Goal: Task Accomplishment & Management: Complete application form

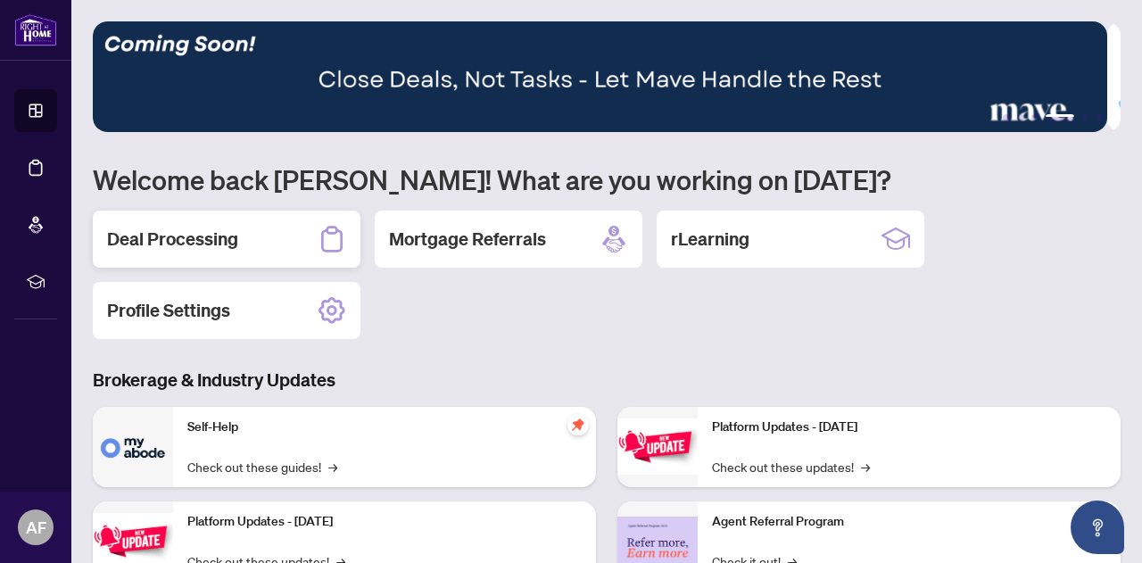
click at [224, 236] on h2 "Deal Processing" at bounding box center [172, 239] width 131 height 25
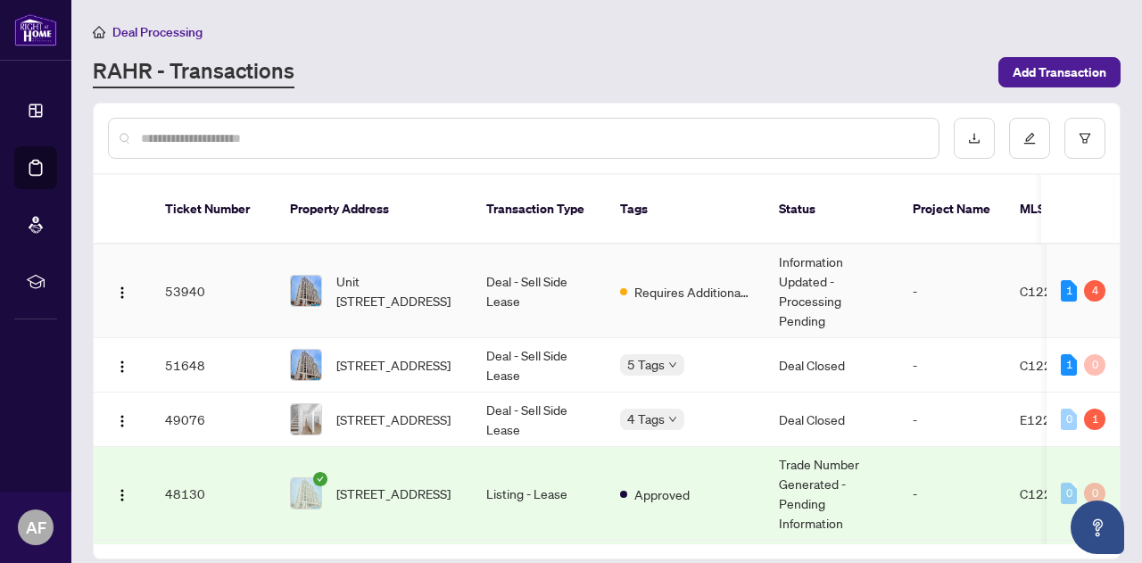
click at [676, 282] on span "Requires Additional Docs" at bounding box center [692, 292] width 116 height 20
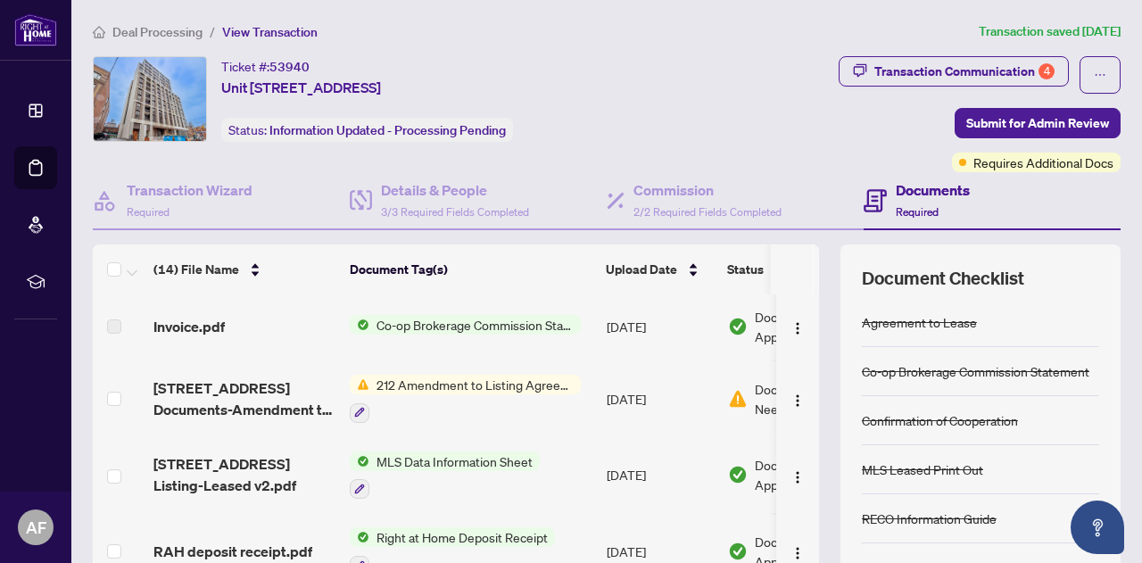
scroll to position [178, 0]
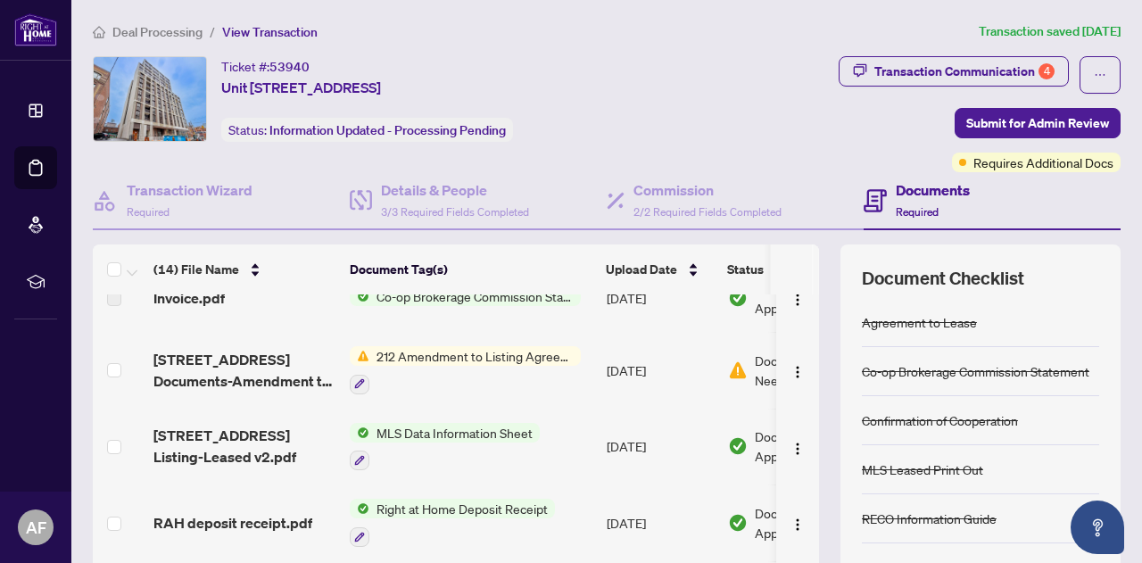
click at [458, 362] on span "212 Amendment to Listing Agreement - Authority to Offer for Lease Price Change/…" at bounding box center [474, 356] width 211 height 20
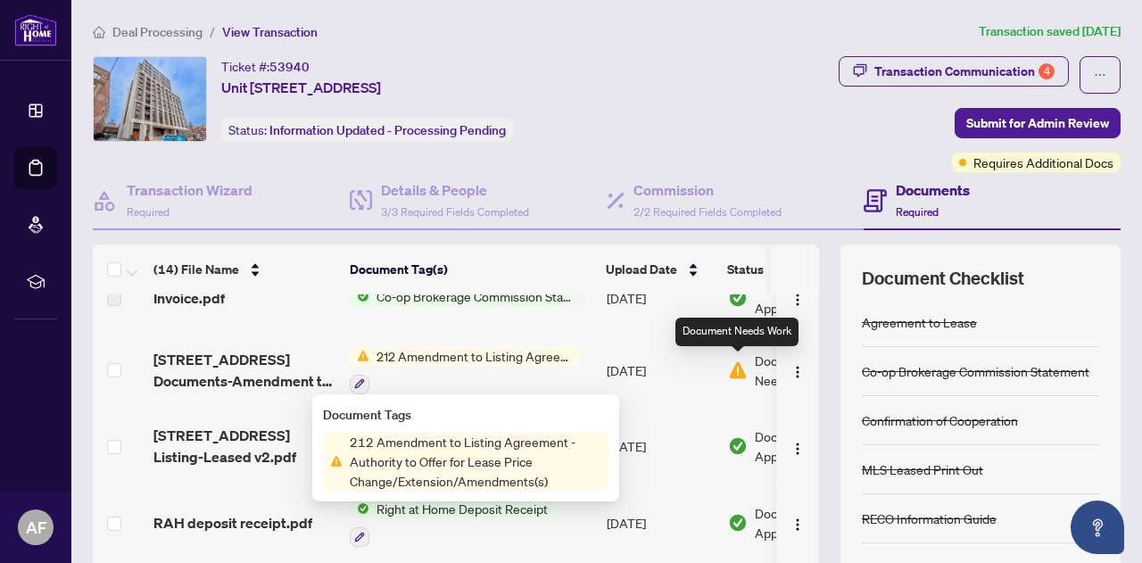
click at [737, 372] on img at bounding box center [738, 370] width 20 height 20
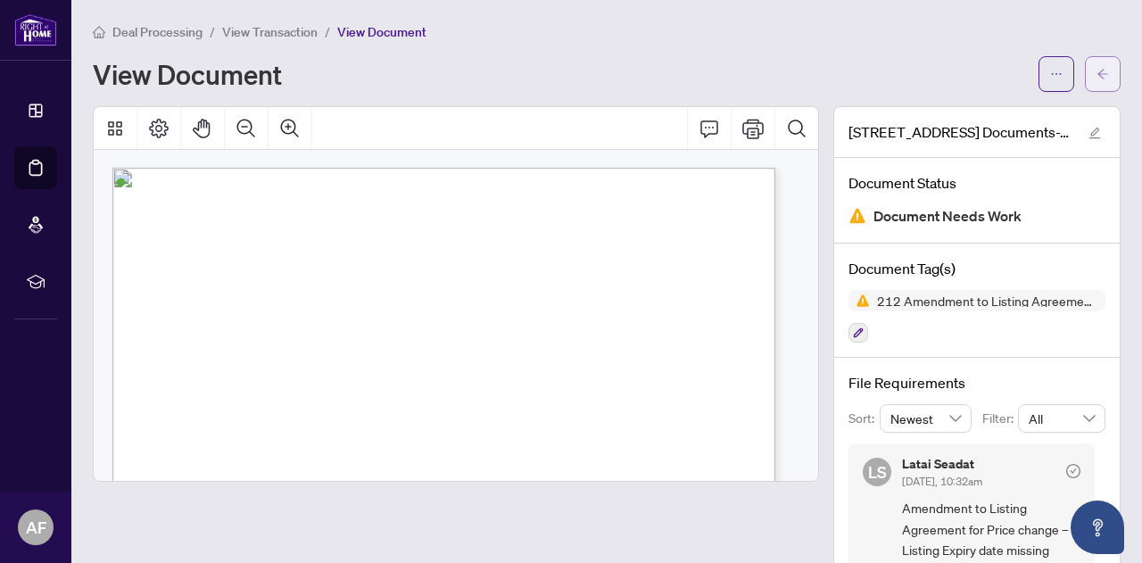
click at [1096, 73] on icon "arrow-left" at bounding box center [1102, 74] width 12 height 12
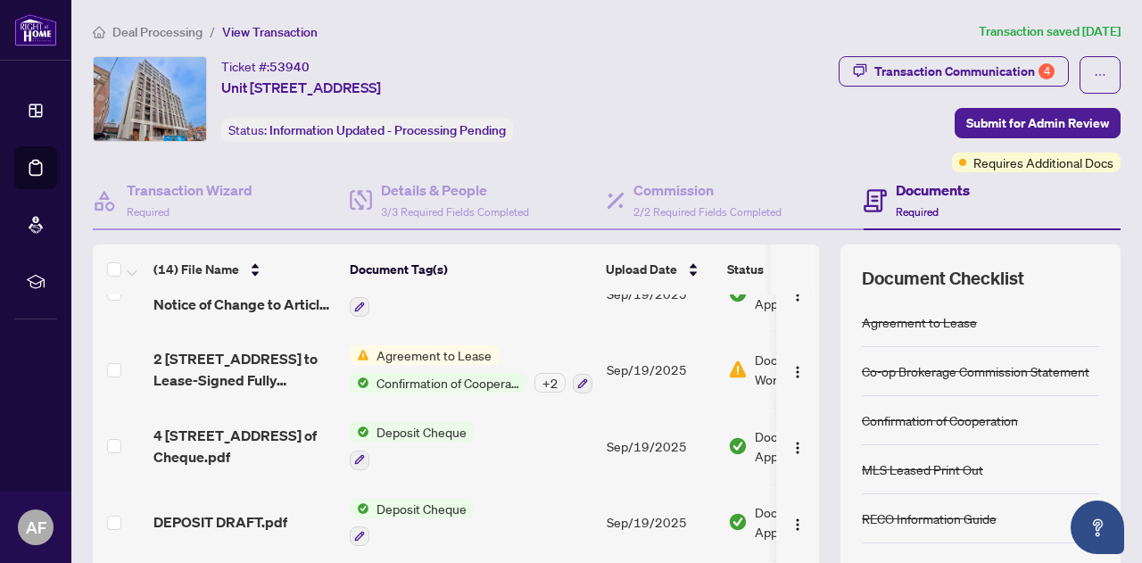
scroll to position [753, 0]
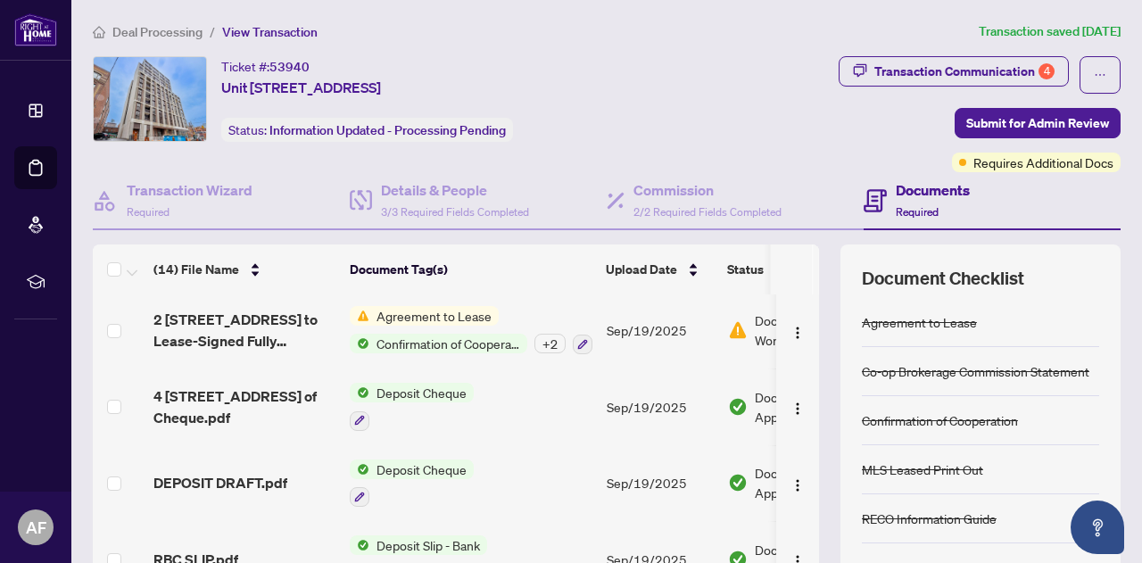
click at [471, 317] on span "Agreement to Lease" at bounding box center [433, 316] width 129 height 20
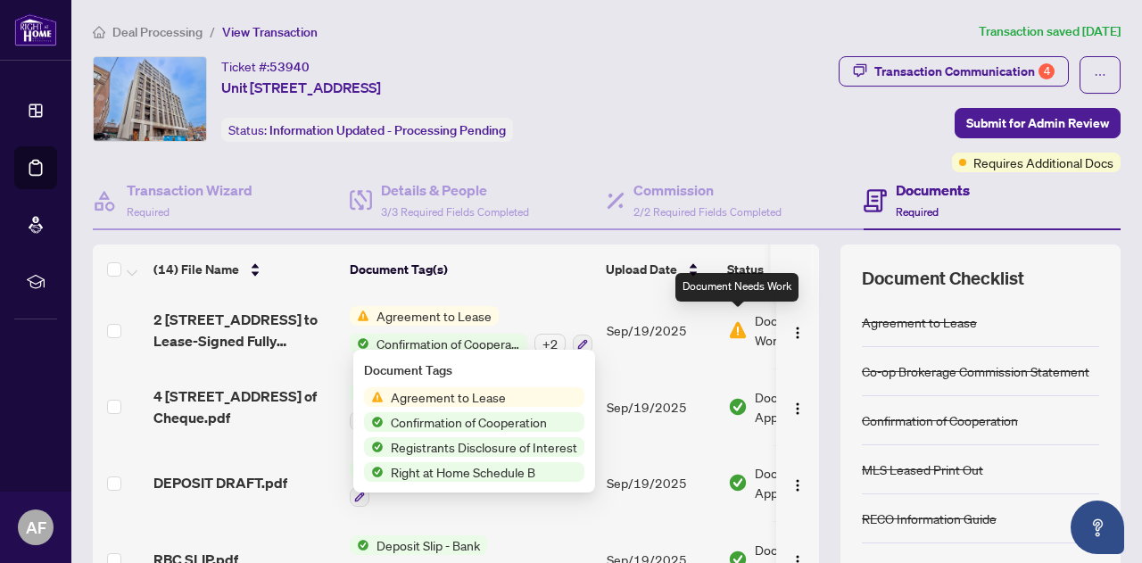
click at [747, 320] on img at bounding box center [738, 330] width 20 height 20
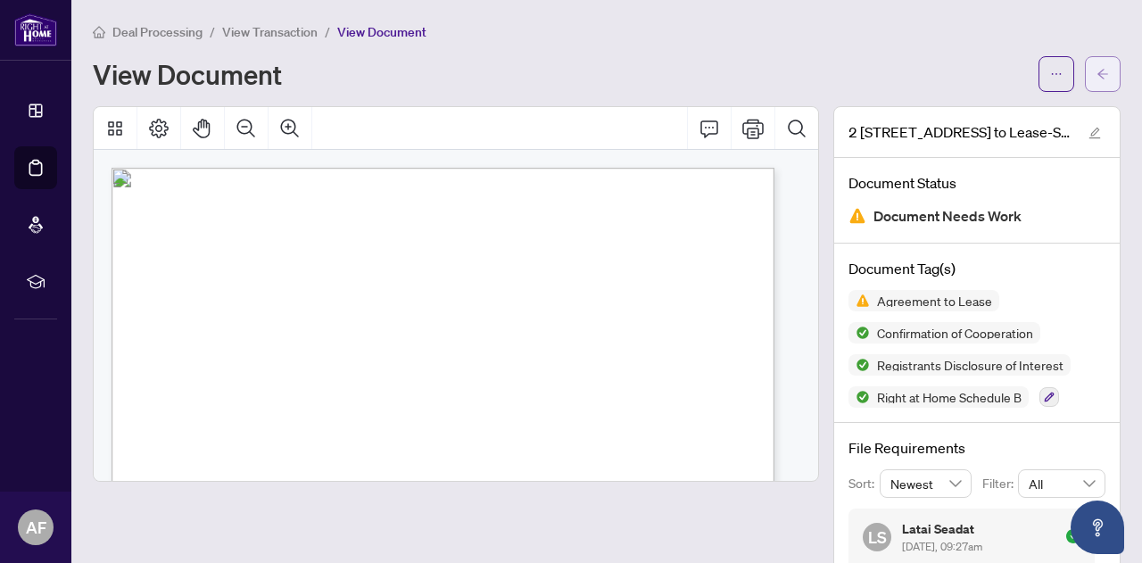
click at [1096, 78] on icon "arrow-left" at bounding box center [1102, 74] width 12 height 12
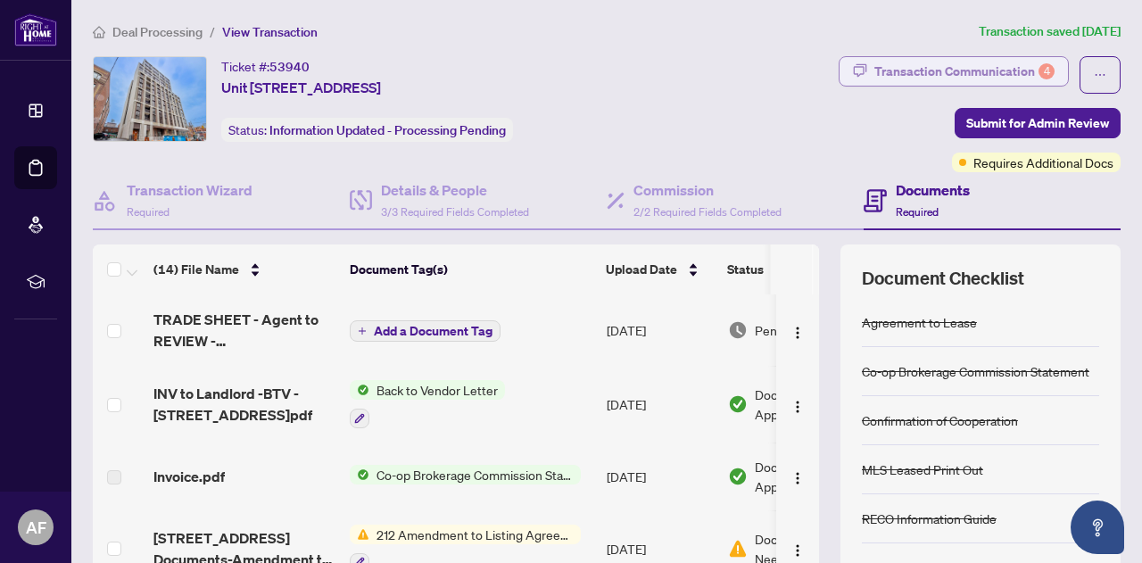
click at [961, 58] on div "Transaction Communication 4" at bounding box center [964, 71] width 180 height 29
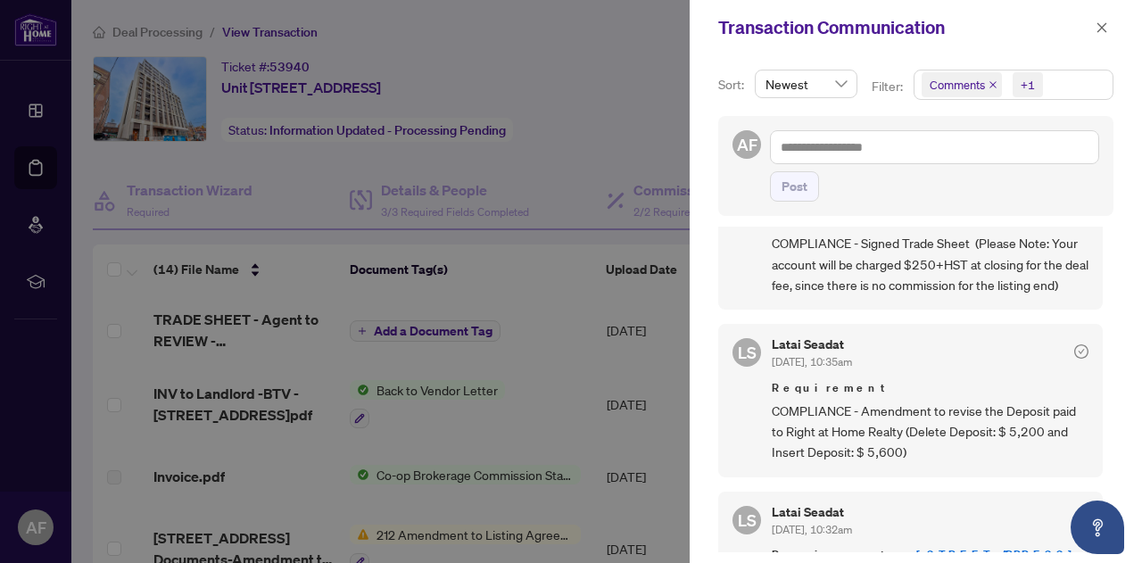
scroll to position [357, 0]
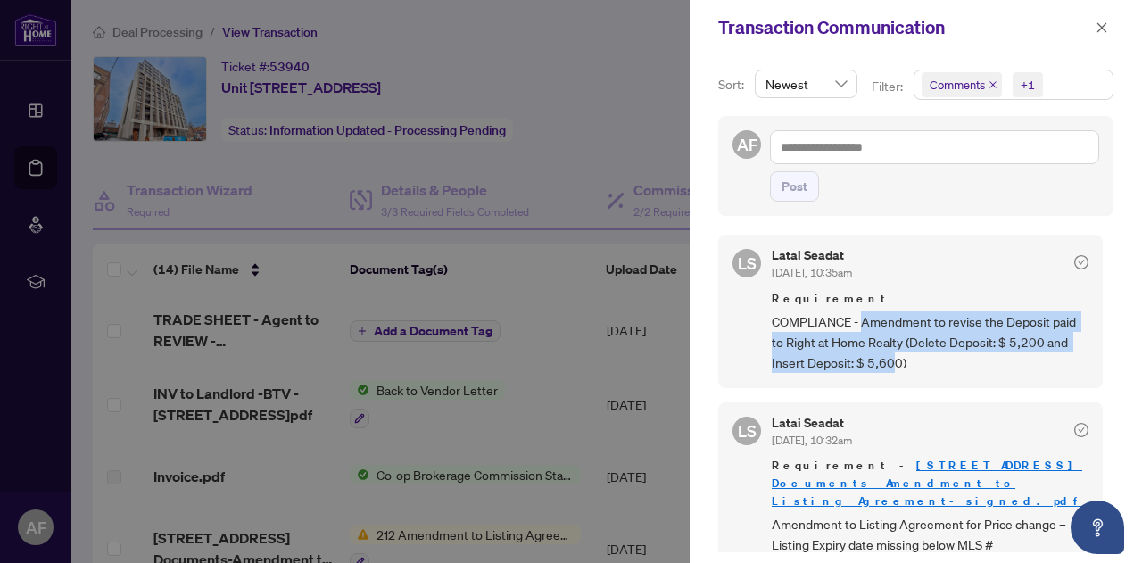
drag, startPoint x: 861, startPoint y: 359, endPoint x: 887, endPoint y: 402, distance: 50.0
click at [887, 374] on span "COMPLIANCE - Amendment to revise the Deposit paid to Right at Home Realty (Dele…" at bounding box center [929, 342] width 317 height 62
drag, startPoint x: 903, startPoint y: 401, endPoint x: 861, endPoint y: 359, distance: 59.9
click at [861, 359] on span "COMPLIANCE - Amendment to revise the Deposit paid to Right at Home Realty (Dele…" at bounding box center [929, 342] width 317 height 62
copy span "Amendment to revise the Deposit paid to Right at Home Realty (Delete Deposit: $…"
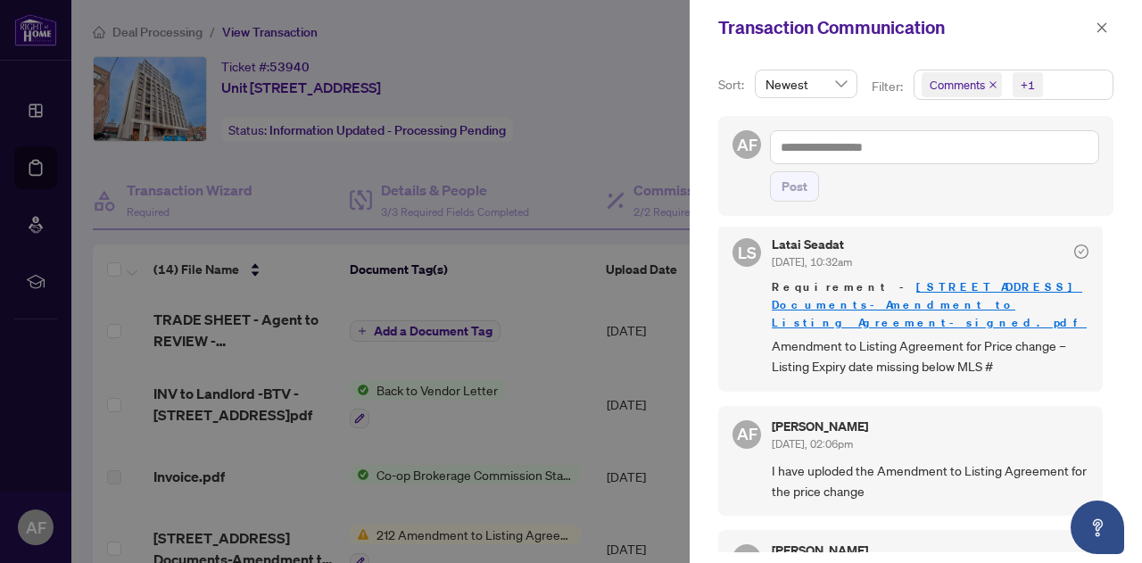
scroll to position [446, 0]
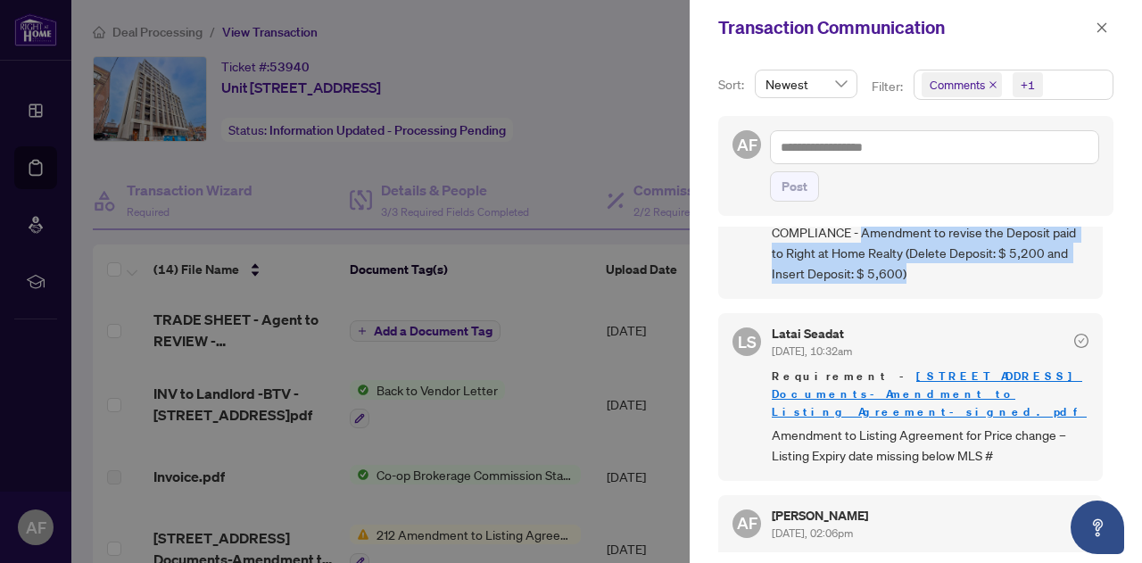
copy span "Amendment to revise the Deposit paid to Right at Home Realty (Delete Deposit: $…"
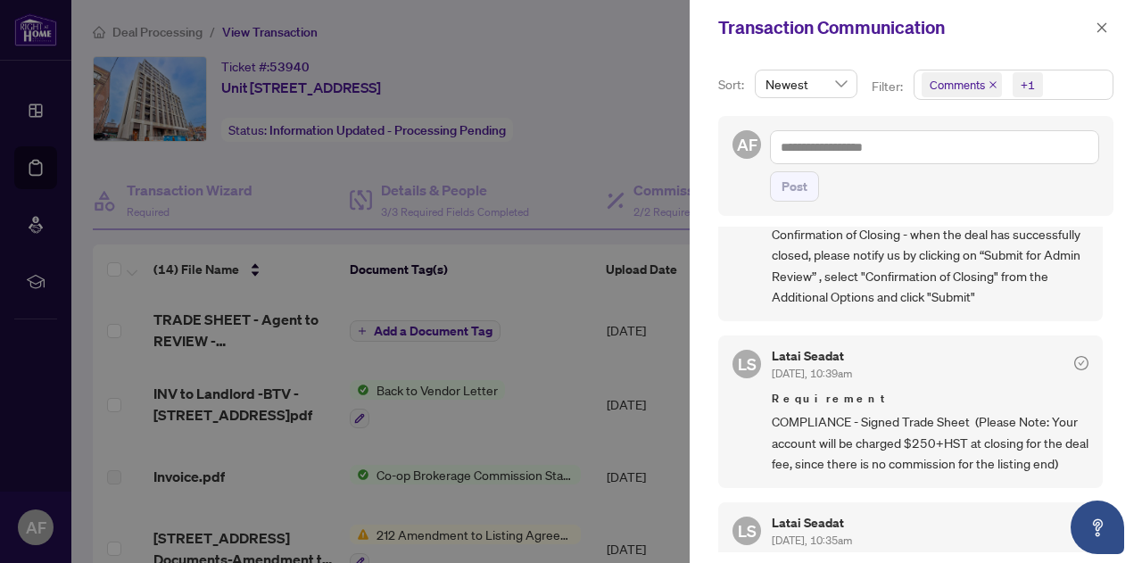
scroll to position [0, 0]
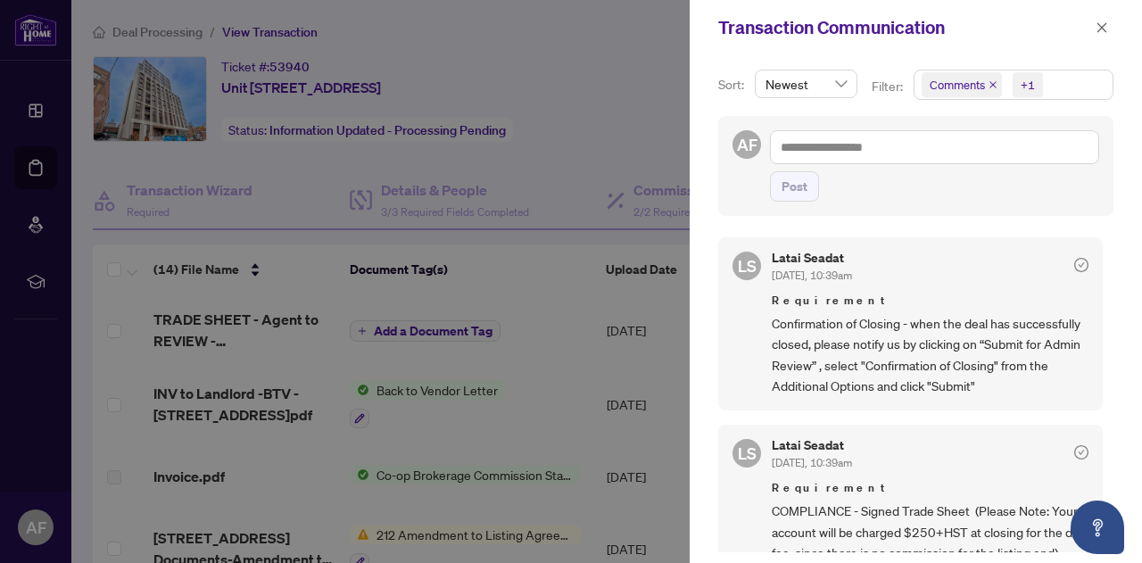
click at [606, 310] on div at bounding box center [571, 281] width 1142 height 563
click at [1102, 34] on span "button" at bounding box center [1101, 27] width 12 height 29
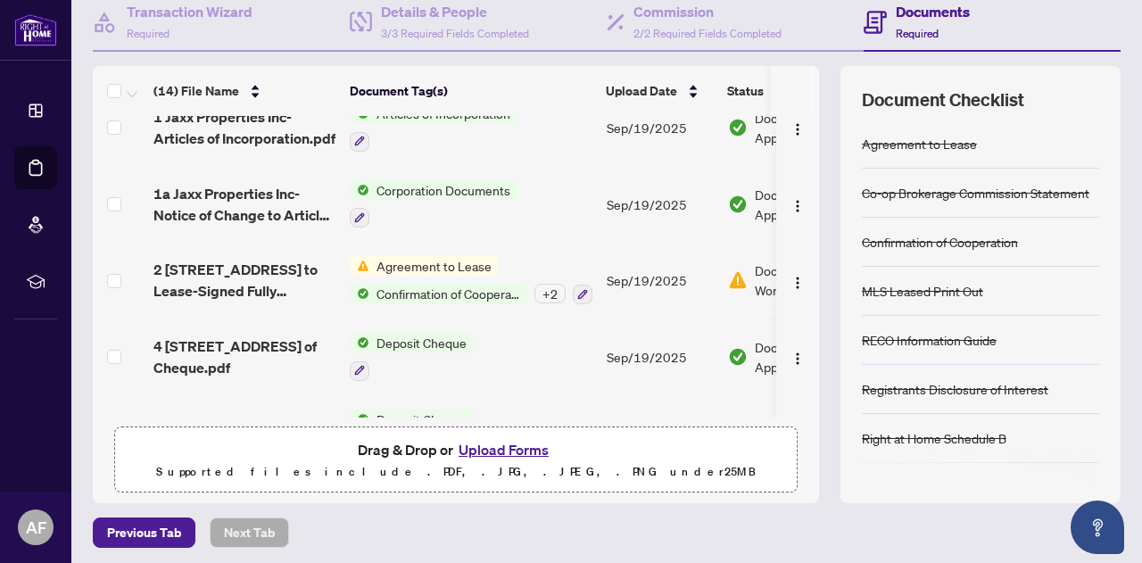
scroll to position [714, 0]
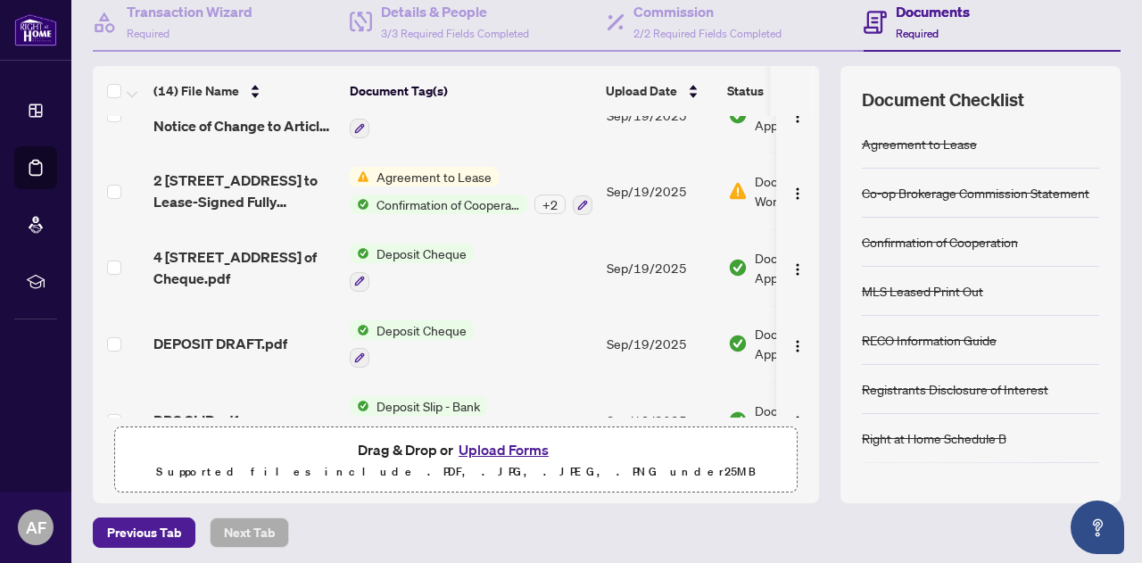
click at [407, 173] on span "Agreement to Lease" at bounding box center [433, 177] width 129 height 20
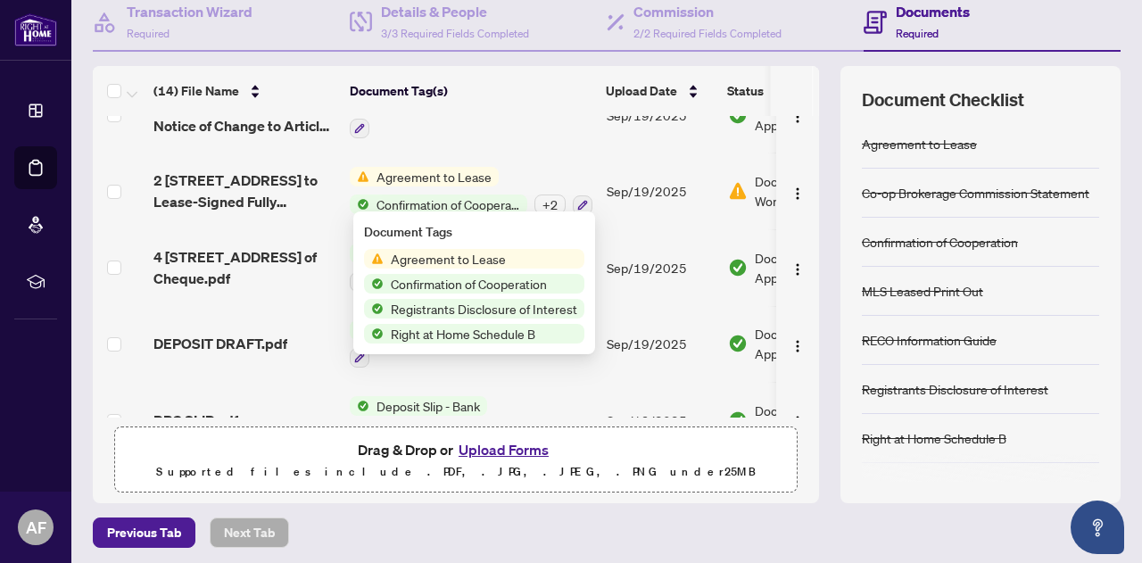
click at [289, 185] on span "2 [STREET_ADDRESS] to Lease-Signed Fully Executed.pdf" at bounding box center [244, 190] width 182 height 43
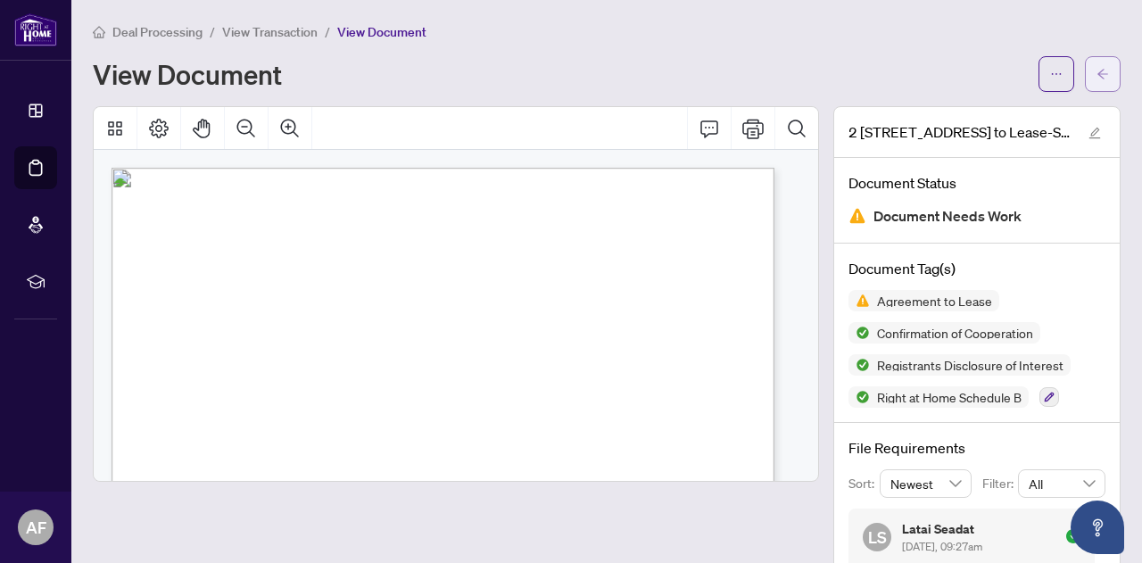
click at [1104, 78] on button "button" at bounding box center [1103, 74] width 36 height 36
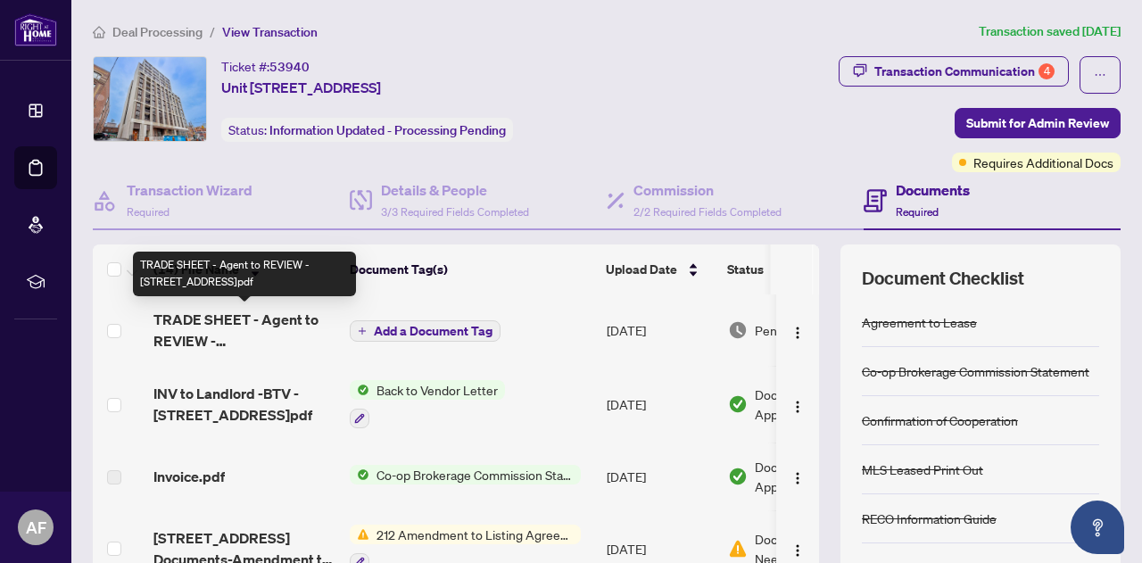
click at [273, 340] on span "TRADE SHEET - Agent to REVIEW - [STREET_ADDRESS]pdf" at bounding box center [244, 330] width 182 height 43
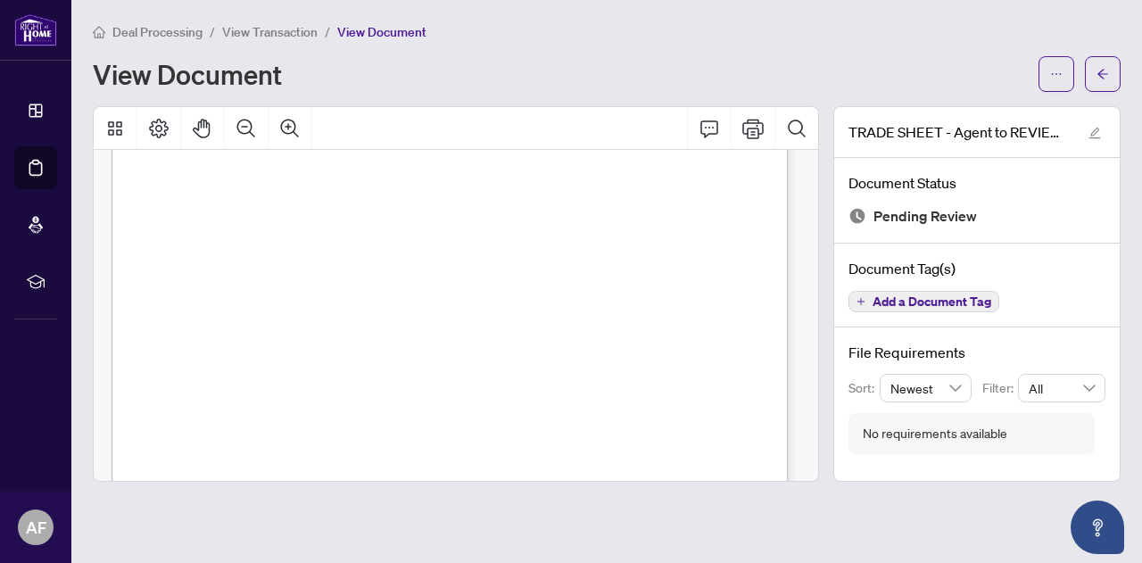
scroll to position [535, 0]
click at [749, 129] on icon "Print" at bounding box center [752, 128] width 21 height 21
click at [1105, 63] on span "button" at bounding box center [1102, 74] width 12 height 29
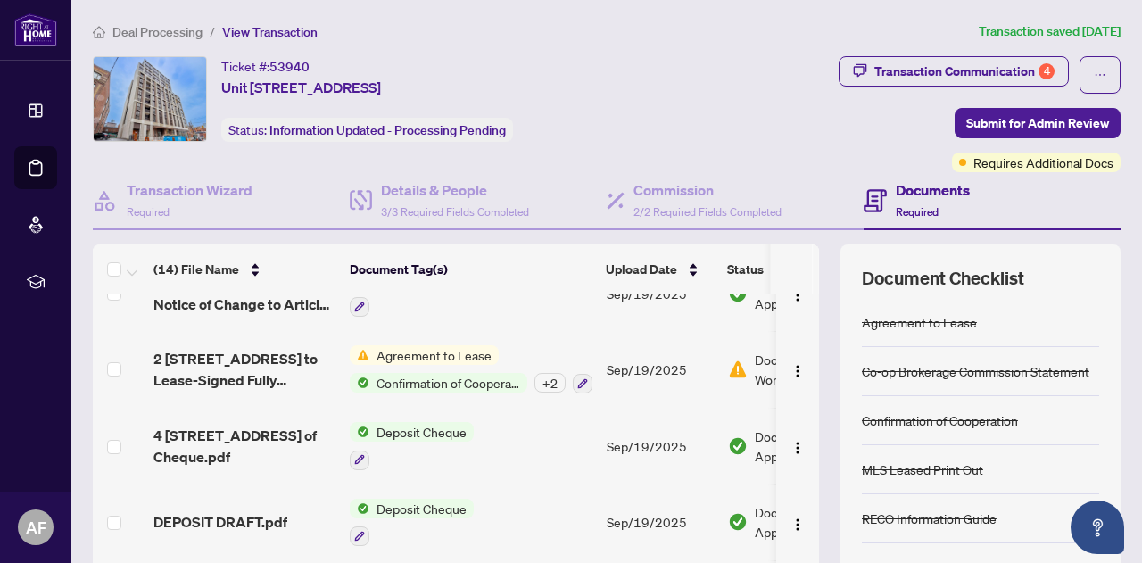
scroll to position [753, 0]
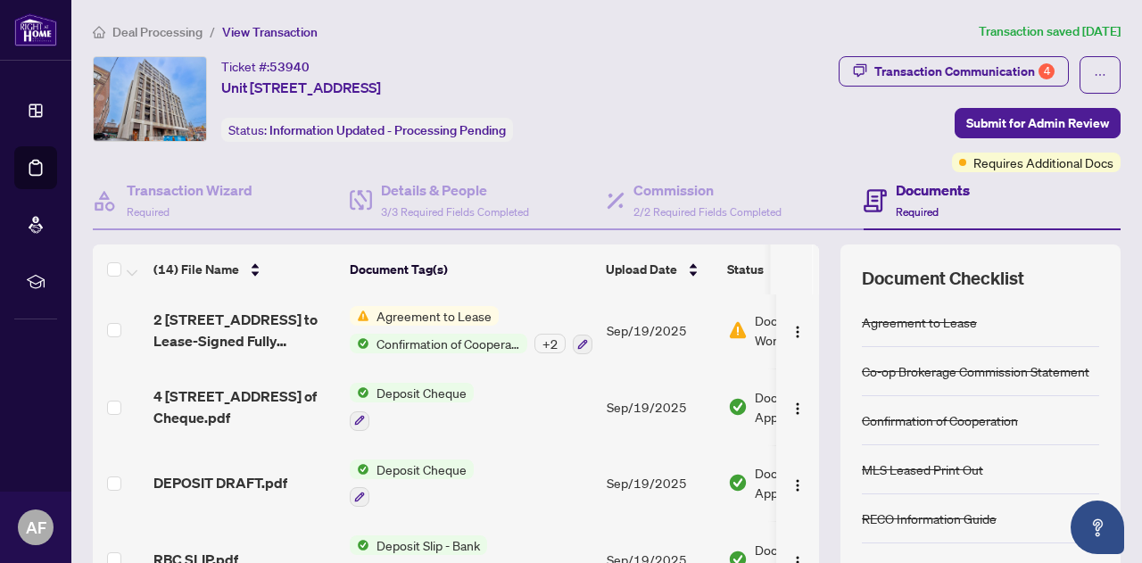
click at [737, 320] on img at bounding box center [738, 330] width 20 height 20
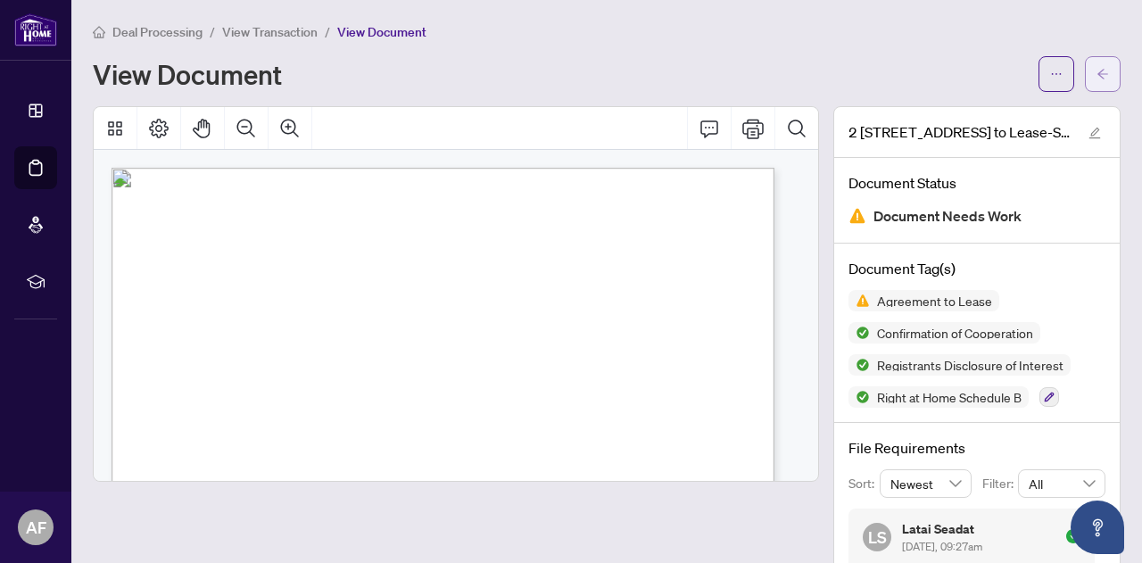
click at [1097, 72] on icon "arrow-left" at bounding box center [1102, 74] width 11 height 10
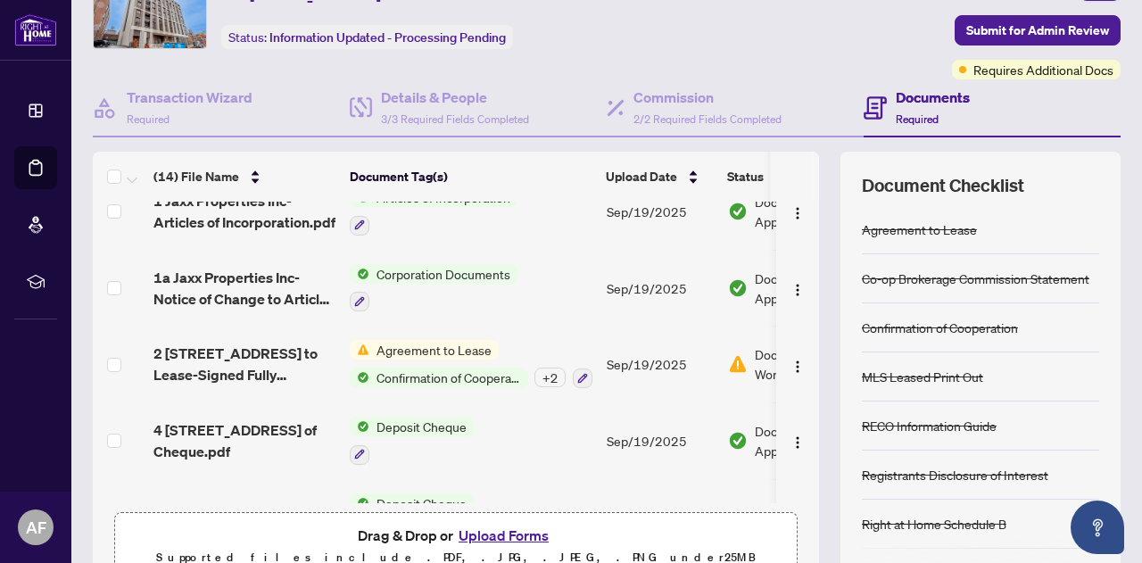
scroll to position [664, 0]
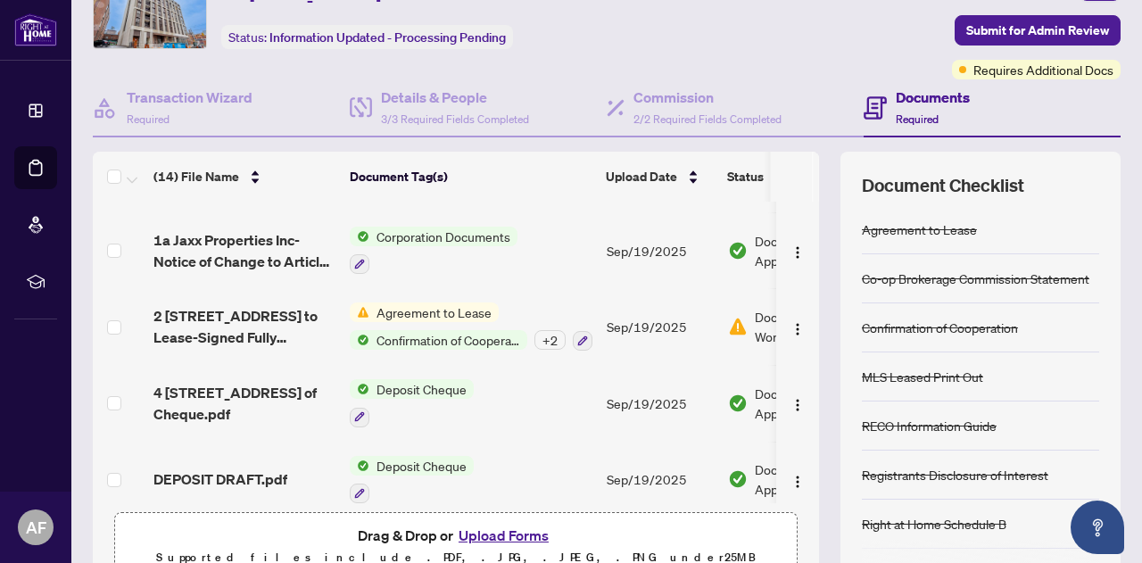
click at [521, 526] on button "Upload Forms" at bounding box center [503, 535] width 101 height 23
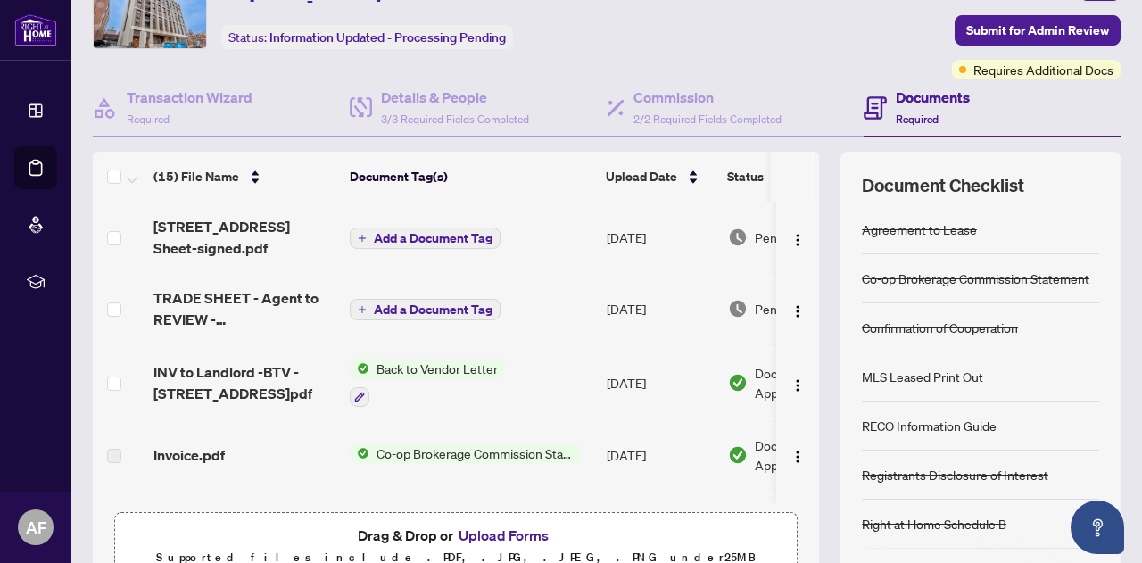
scroll to position [0, 0]
click at [398, 232] on span "Add a Document Tag" at bounding box center [433, 238] width 119 height 12
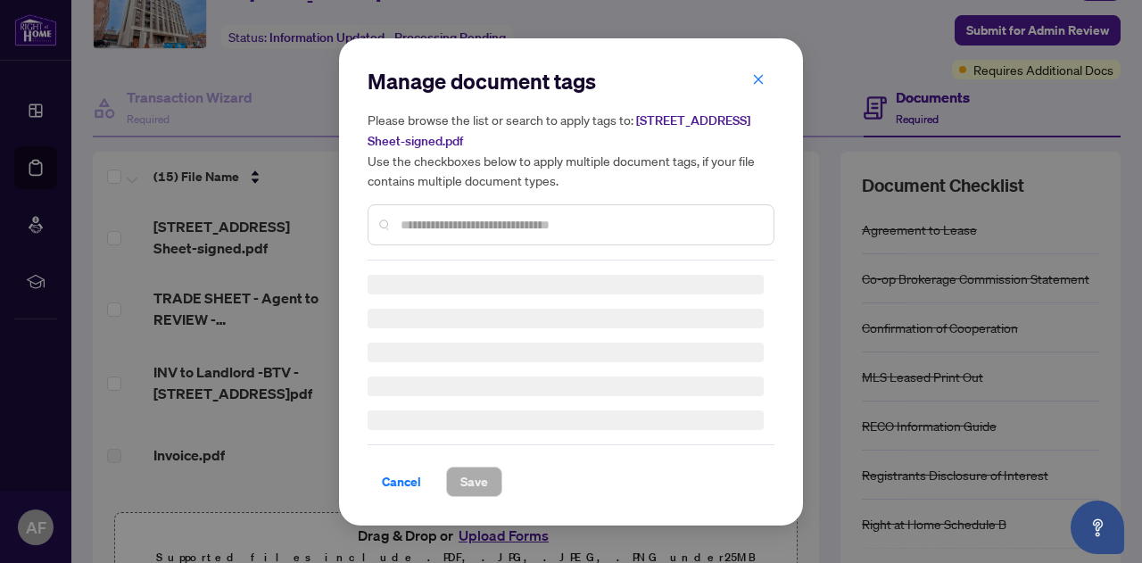
click at [452, 225] on div "Manage document tags Please browse the list or search to apply tags to: [STREET…" at bounding box center [570, 164] width 407 height 194
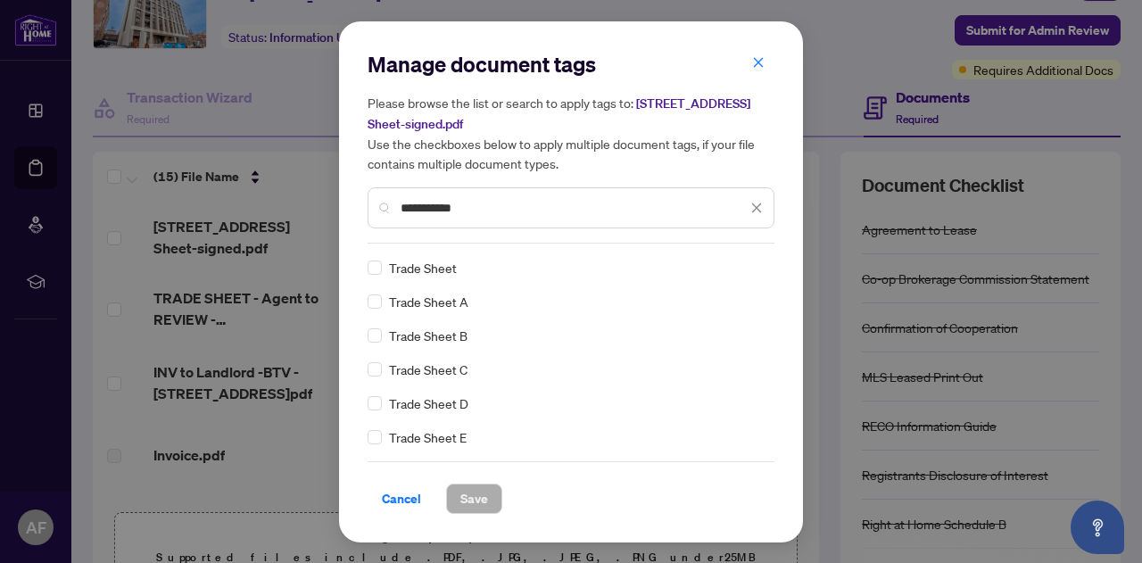
type input "**********"
click at [412, 264] on span "Trade Sheet" at bounding box center [423, 268] width 68 height 20
click at [460, 507] on span "Save" at bounding box center [474, 498] width 28 height 29
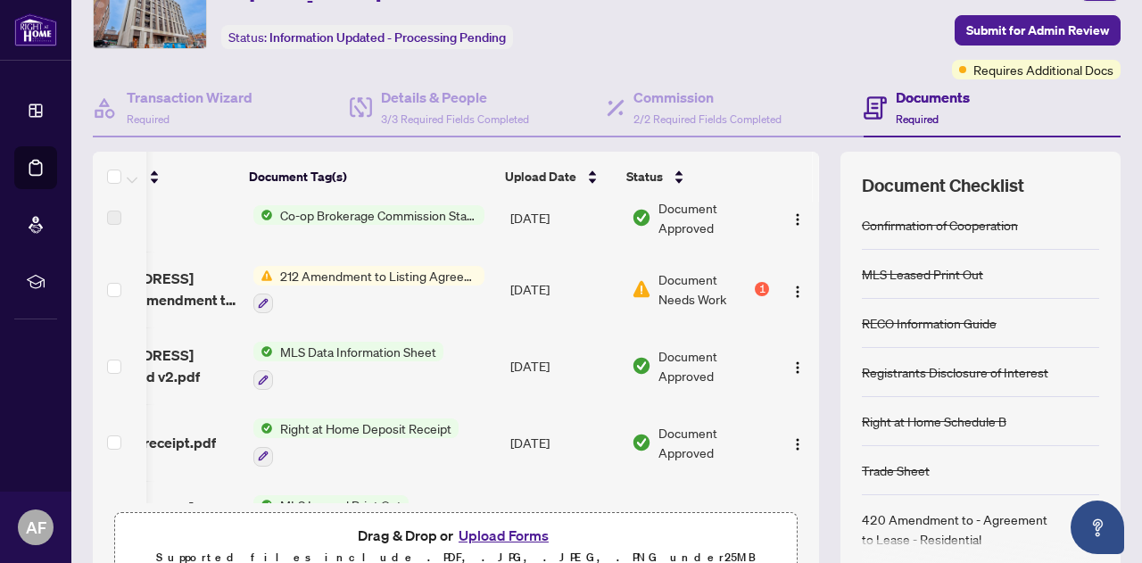
scroll to position [268, 114]
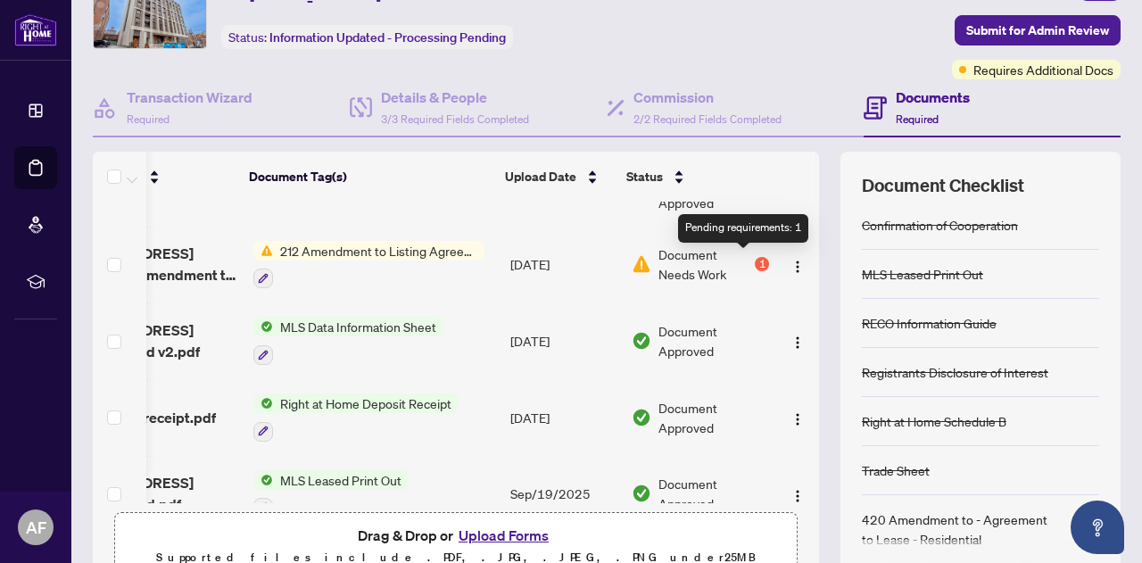
click at [755, 265] on div "1" at bounding box center [762, 264] width 14 height 14
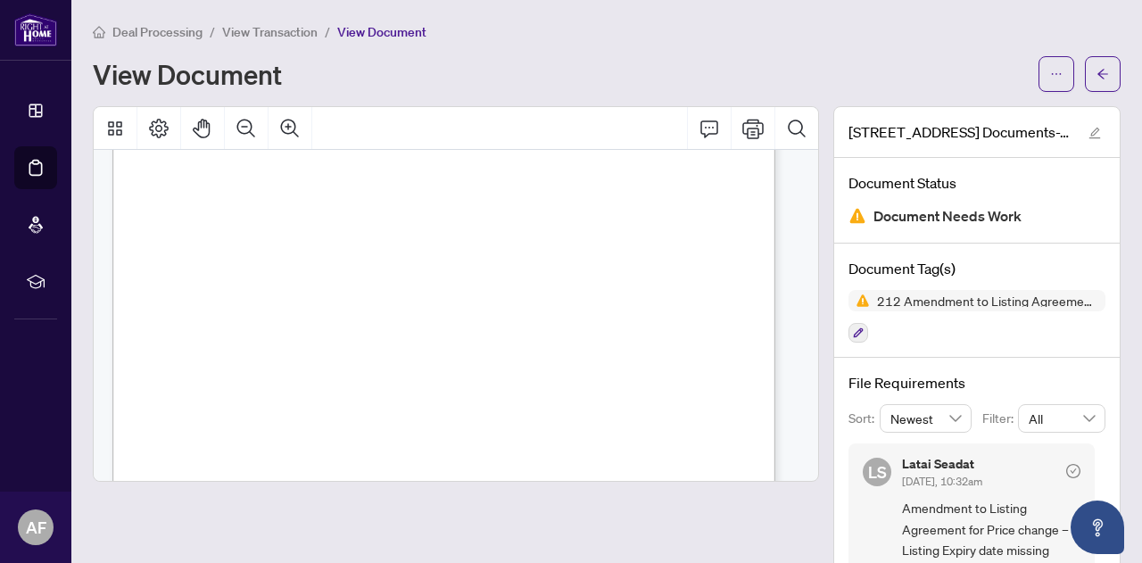
scroll to position [89, 0]
click at [1096, 70] on icon "arrow-left" at bounding box center [1102, 74] width 12 height 12
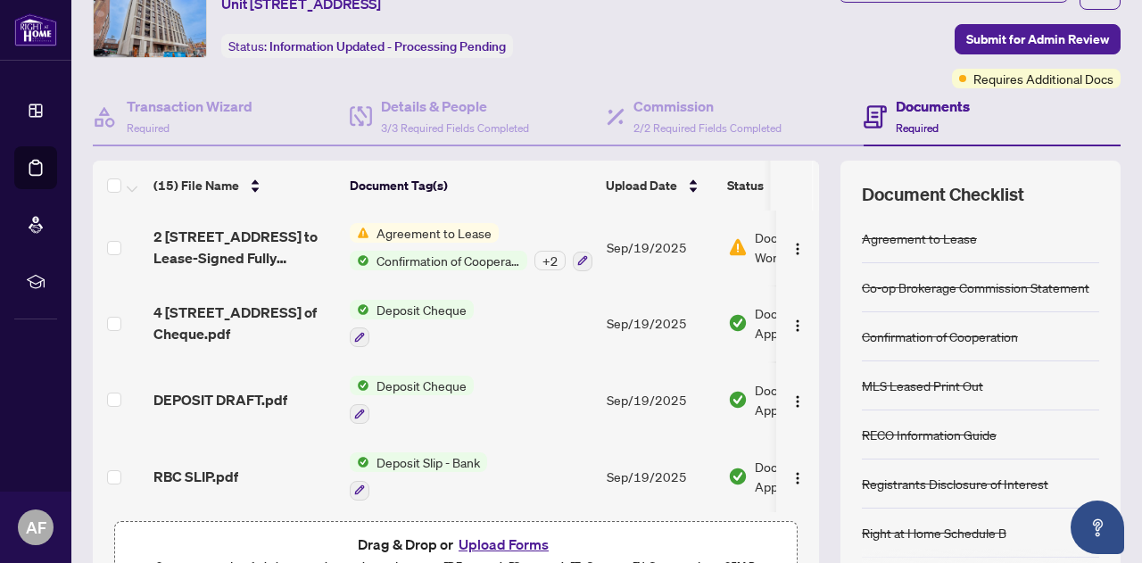
scroll to position [178, 0]
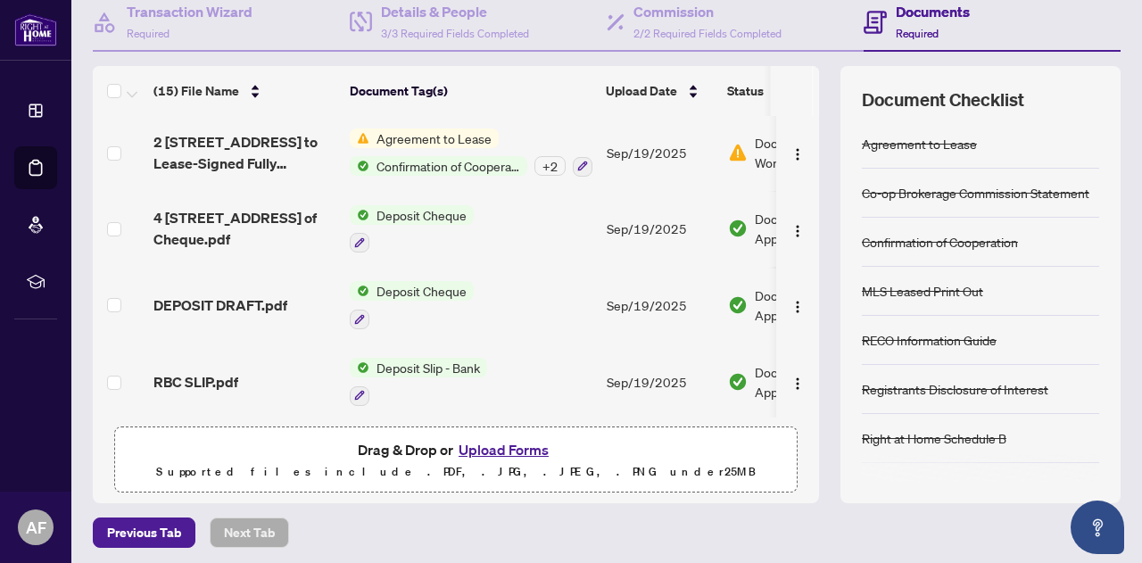
click at [482, 443] on button "Upload Forms" at bounding box center [503, 449] width 101 height 23
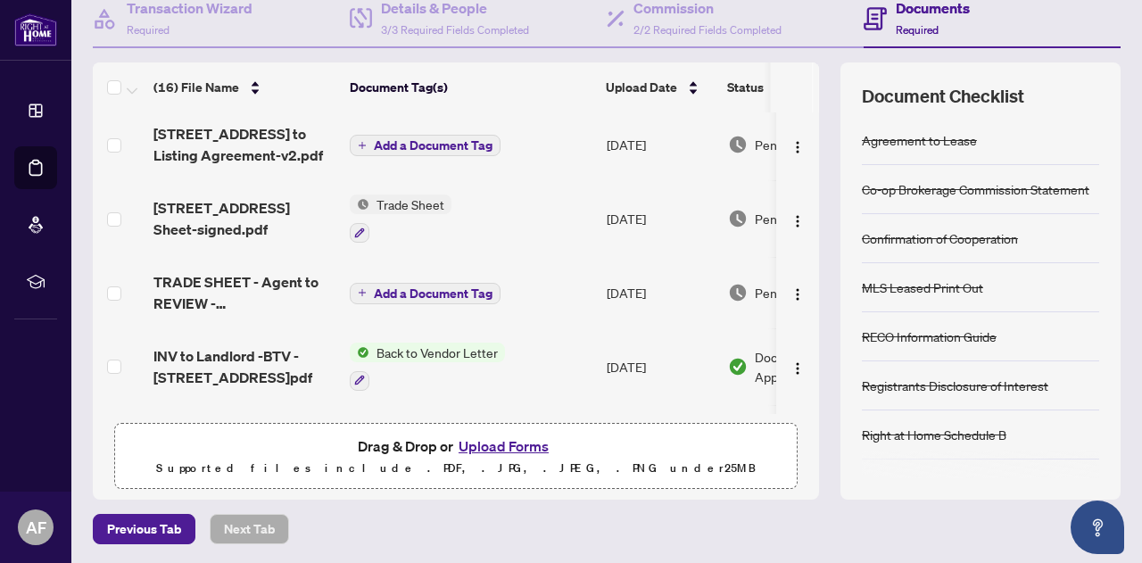
scroll to position [0, 0]
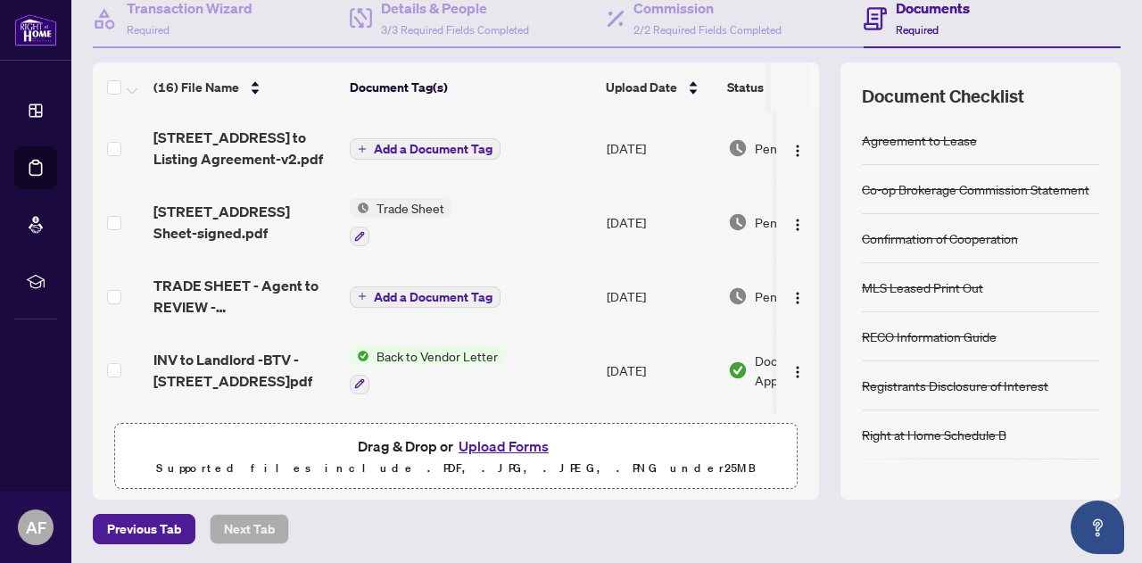
click at [414, 151] on span "Add a Document Tag" at bounding box center [433, 149] width 119 height 12
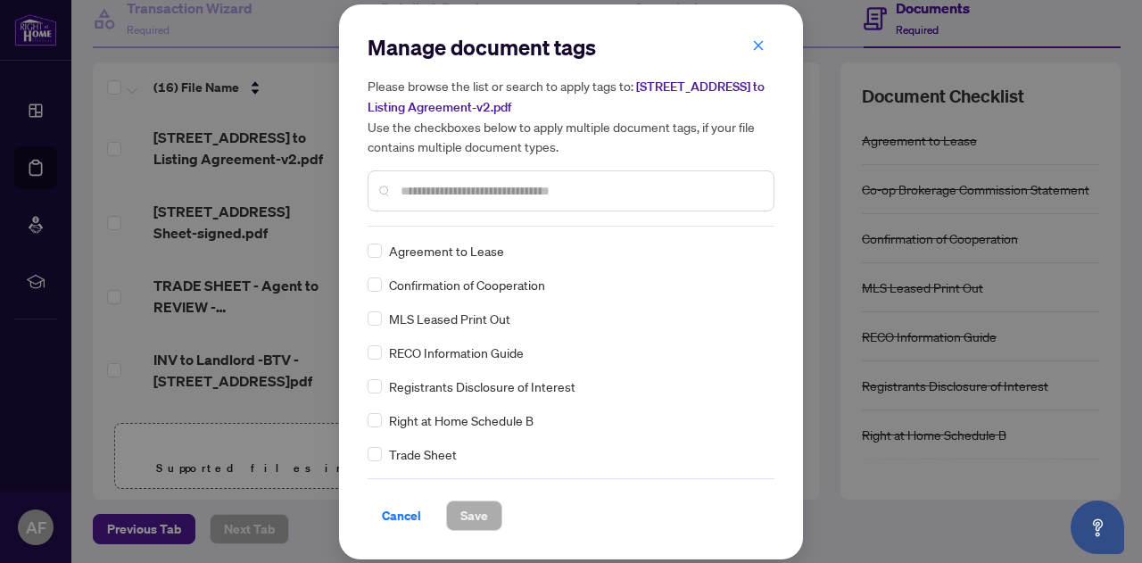
click at [482, 229] on div "Manage document tags Please browse the list or search to apply tags to: [STREET…" at bounding box center [570, 282] width 407 height 498
click at [515, 198] on input "text" at bounding box center [579, 191] width 359 height 20
type input "**********"
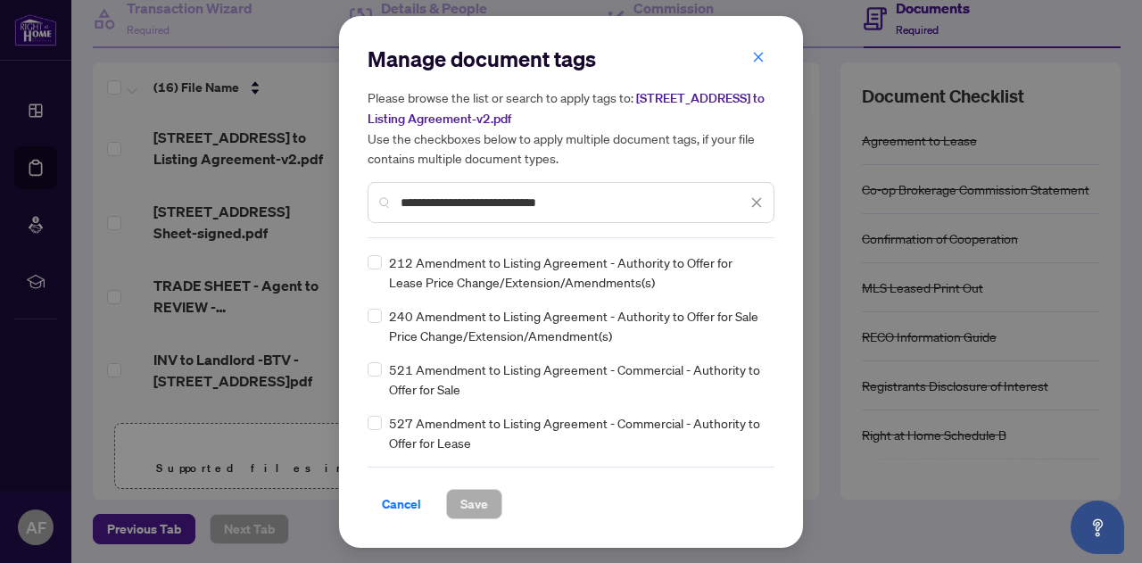
click at [496, 273] on span "212 Amendment to Listing Agreement - Authority to Offer for Lease Price Change/…" at bounding box center [576, 271] width 375 height 39
click at [460, 497] on span "Save" at bounding box center [474, 504] width 28 height 29
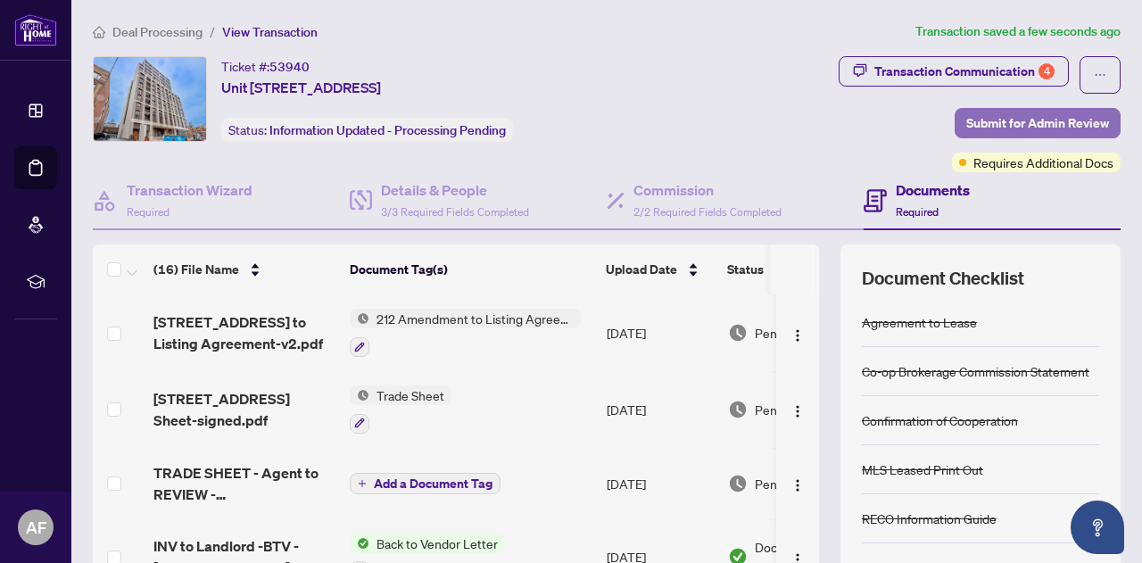
click at [1031, 125] on span "Submit for Admin Review" at bounding box center [1037, 123] width 143 height 29
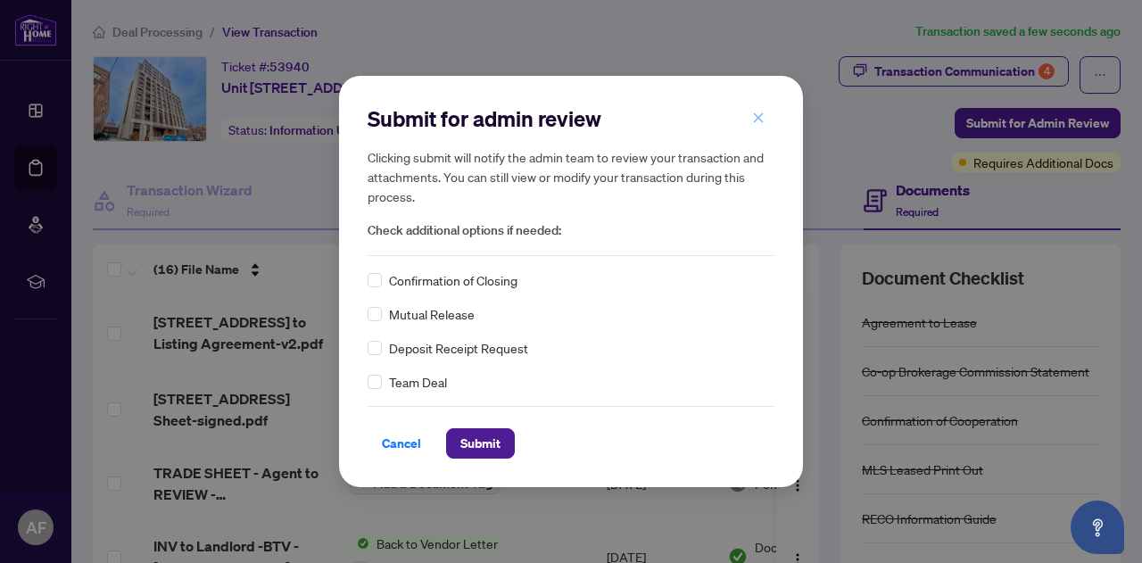
click at [767, 120] on button "button" at bounding box center [758, 118] width 36 height 30
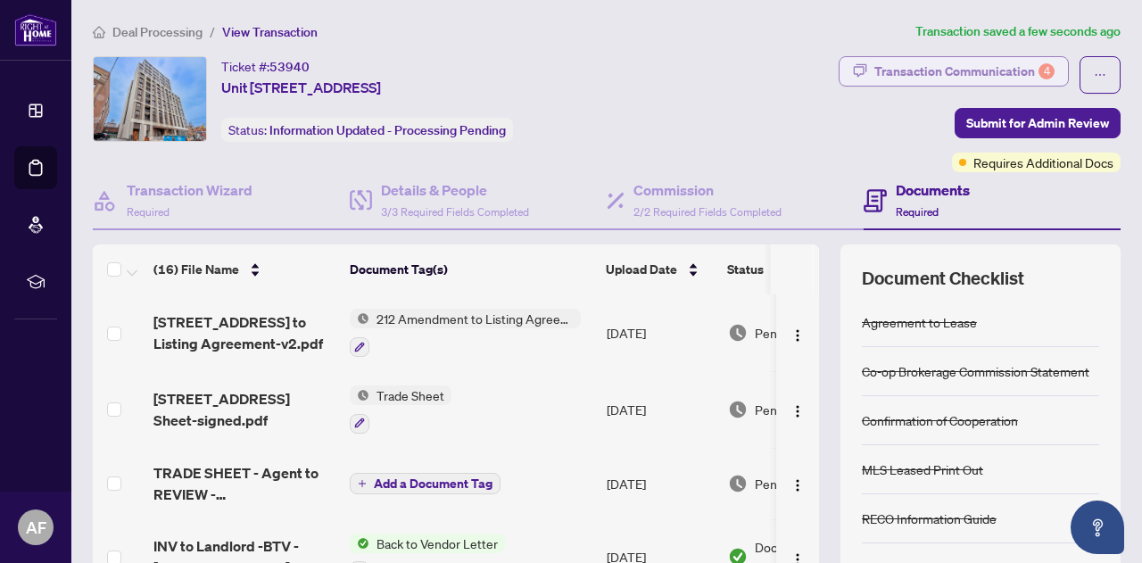
click at [920, 74] on div "Transaction Communication 4" at bounding box center [964, 71] width 180 height 29
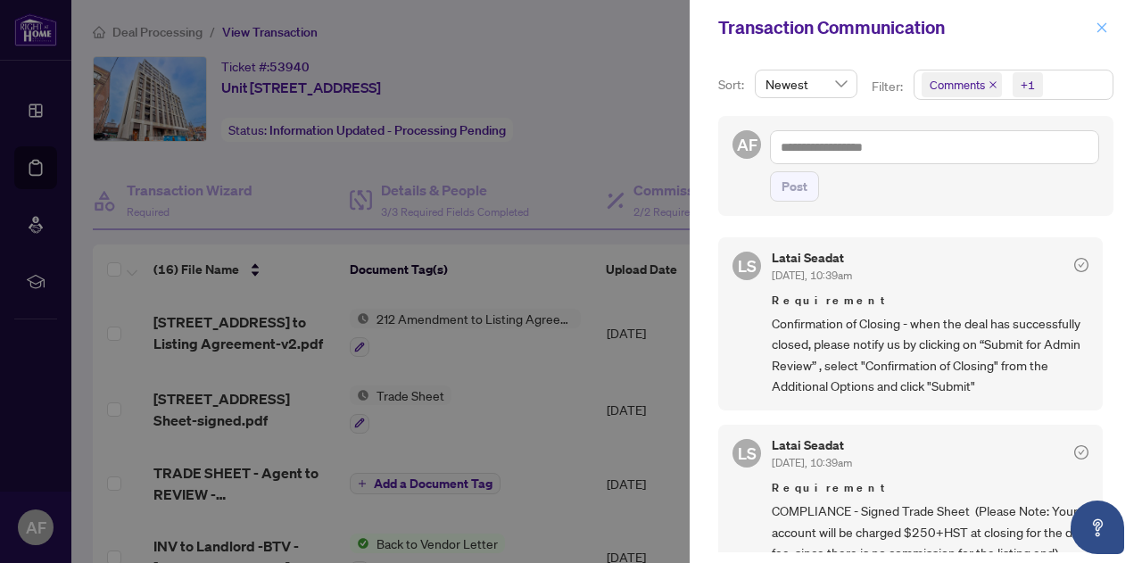
click at [1107, 21] on icon "close" at bounding box center [1101, 27] width 12 height 12
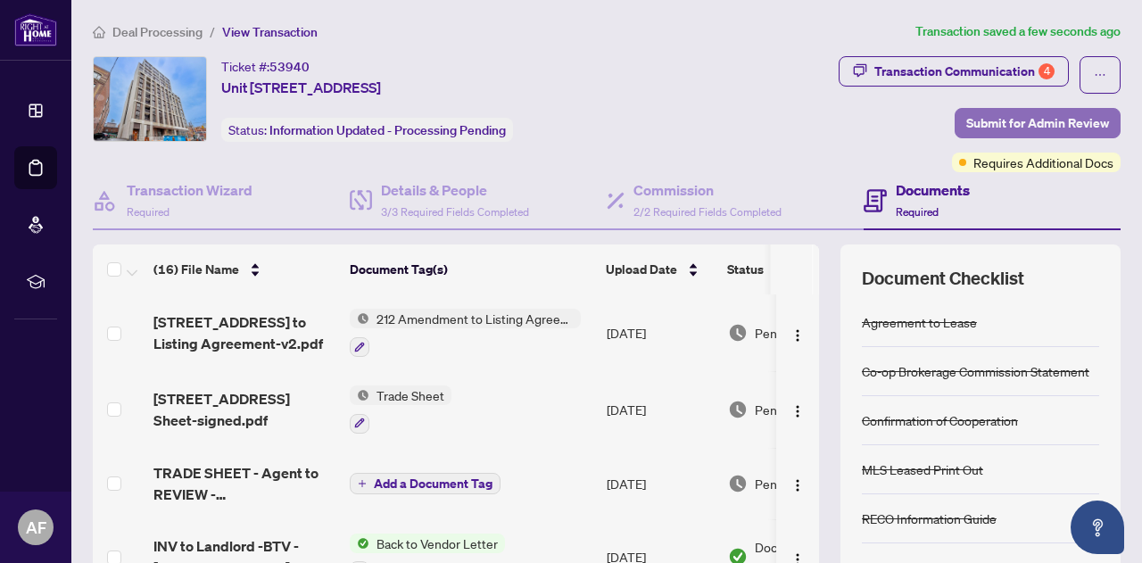
click at [1040, 125] on span "Submit for Admin Review" at bounding box center [1037, 123] width 143 height 29
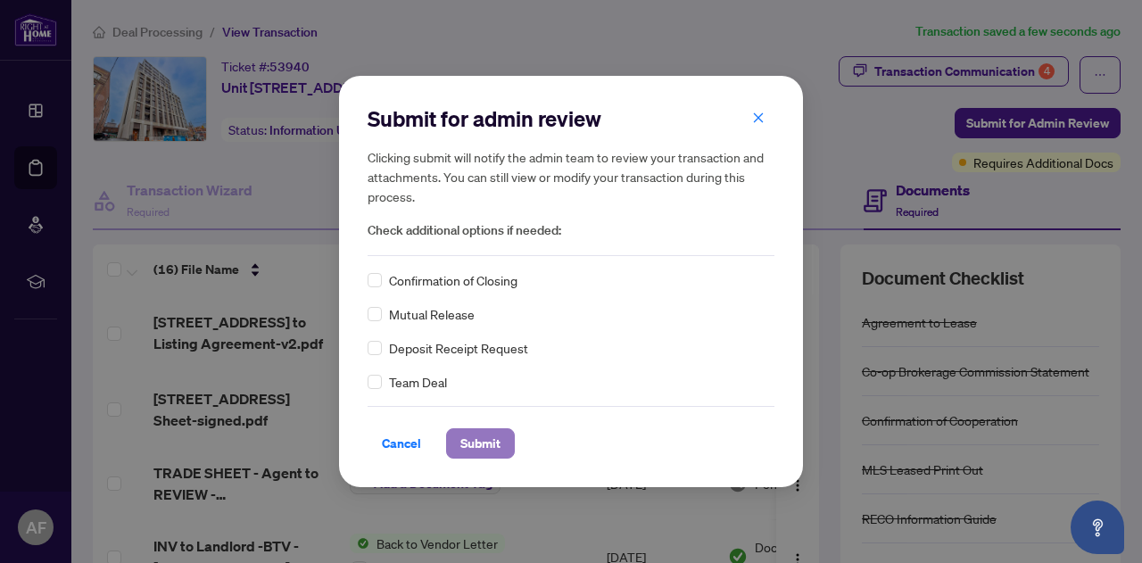
click at [471, 436] on span "Submit" at bounding box center [480, 443] width 40 height 29
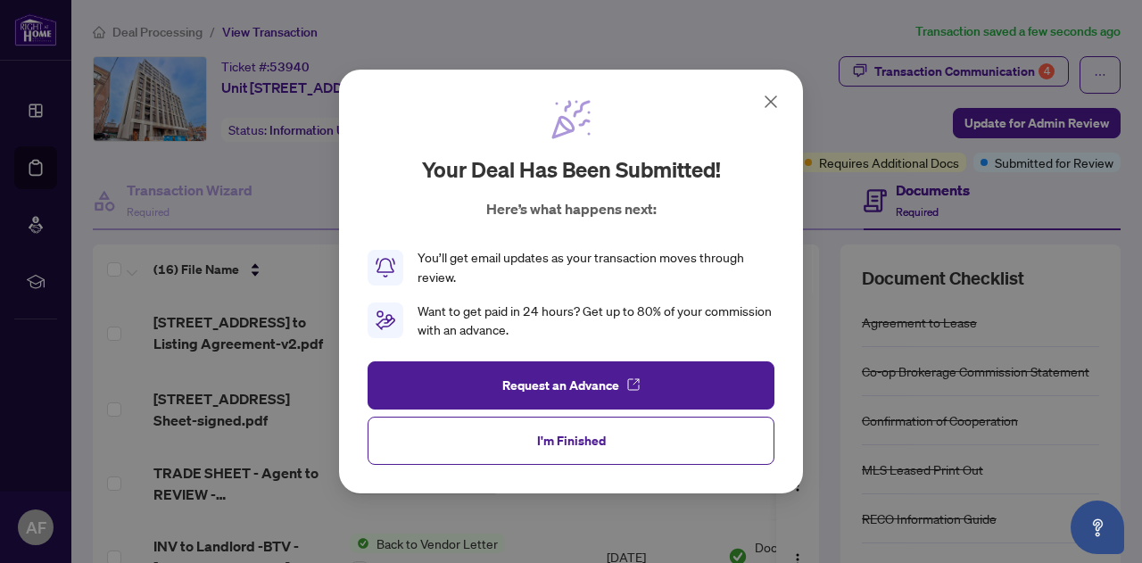
click at [769, 103] on icon at bounding box center [770, 101] width 11 height 11
